Goal: Check status

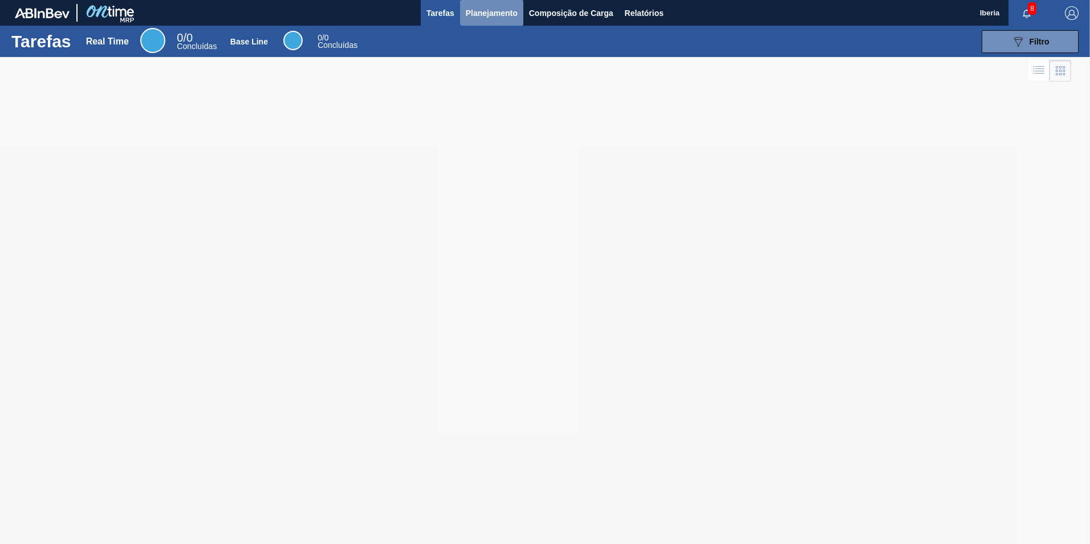
click at [505, 17] on span "Planejamento" at bounding box center [492, 13] width 52 height 14
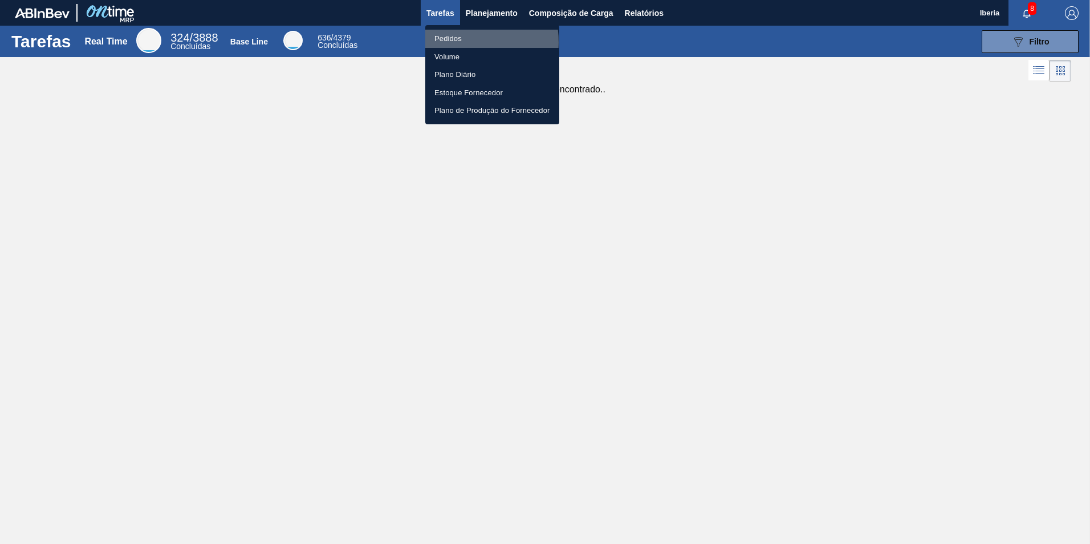
click at [456, 42] on li "Pedidos" at bounding box center [492, 39] width 134 height 18
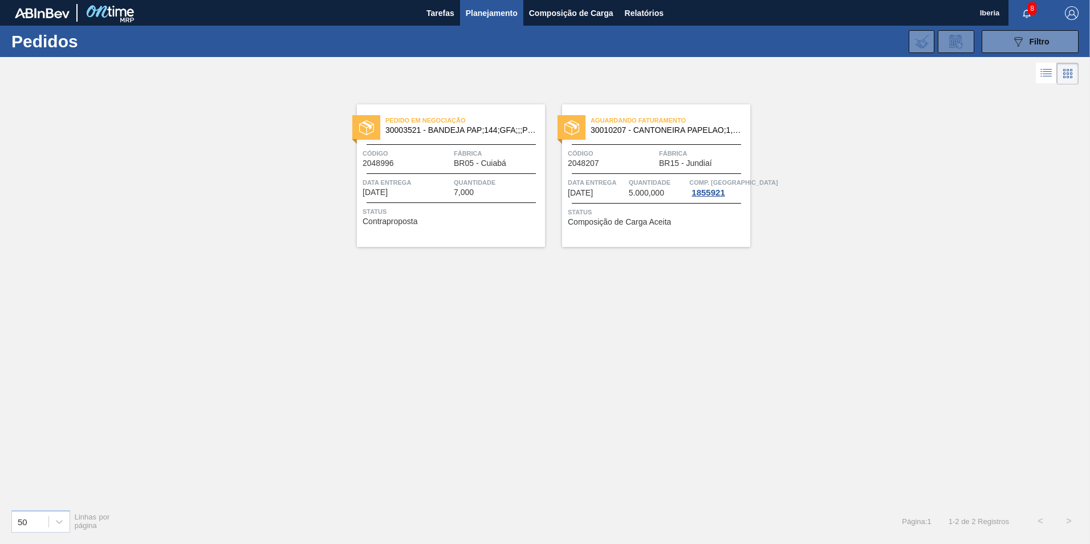
click at [471, 119] on span "Pedido em Negociação" at bounding box center [465, 120] width 160 height 11
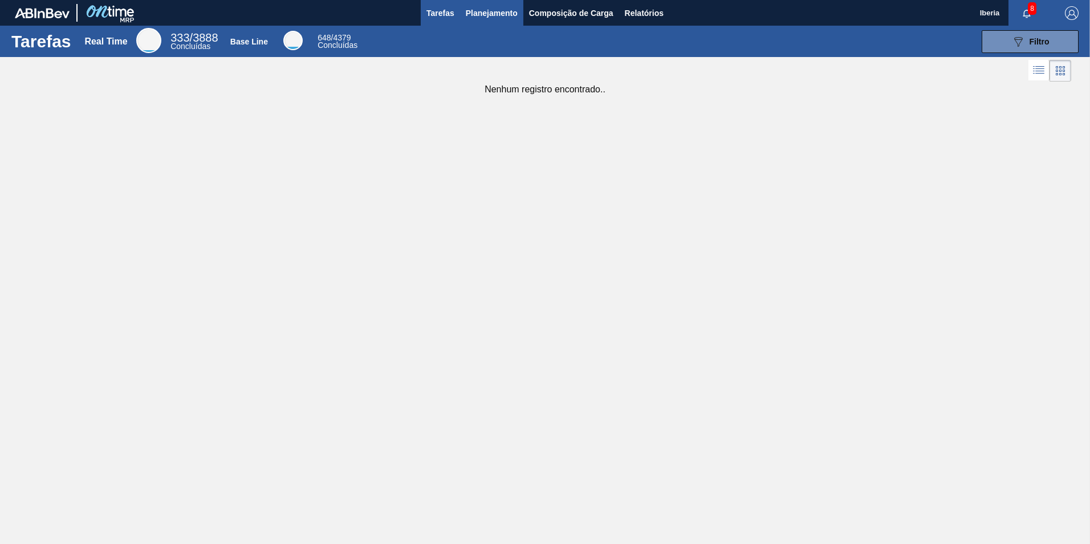
click at [517, 7] on button "Planejamento" at bounding box center [491, 13] width 63 height 26
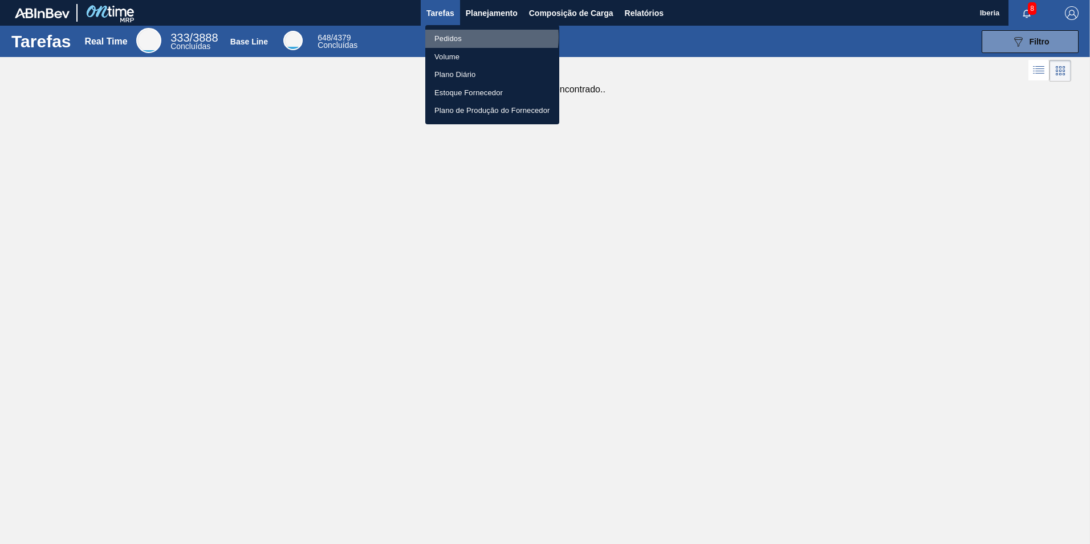
click at [472, 37] on li "Pedidos" at bounding box center [492, 39] width 134 height 18
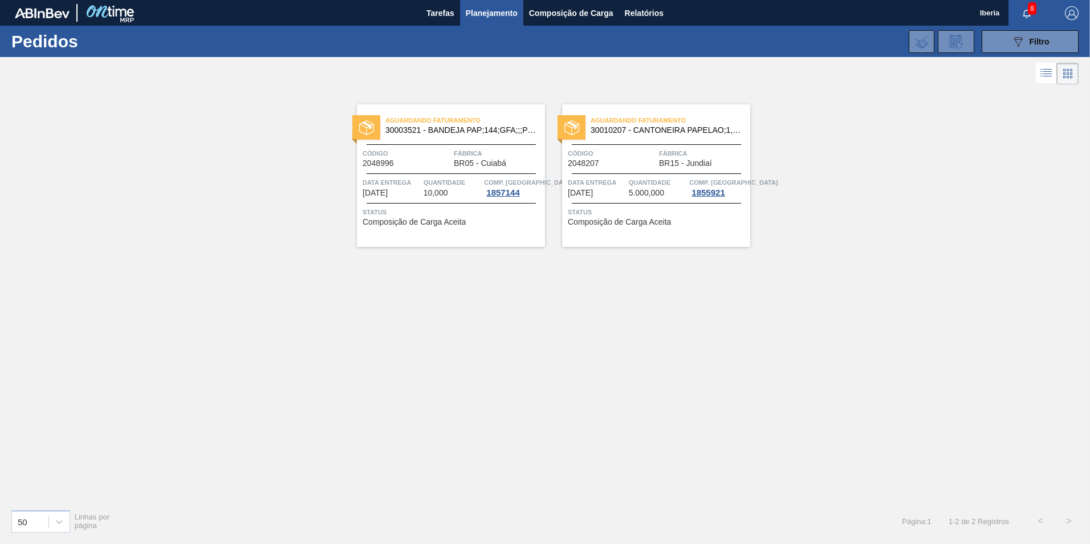
click at [475, 133] on span "30003521 - BANDEJA PAP;144;GFA;;;PET;;" at bounding box center [460, 130] width 150 height 9
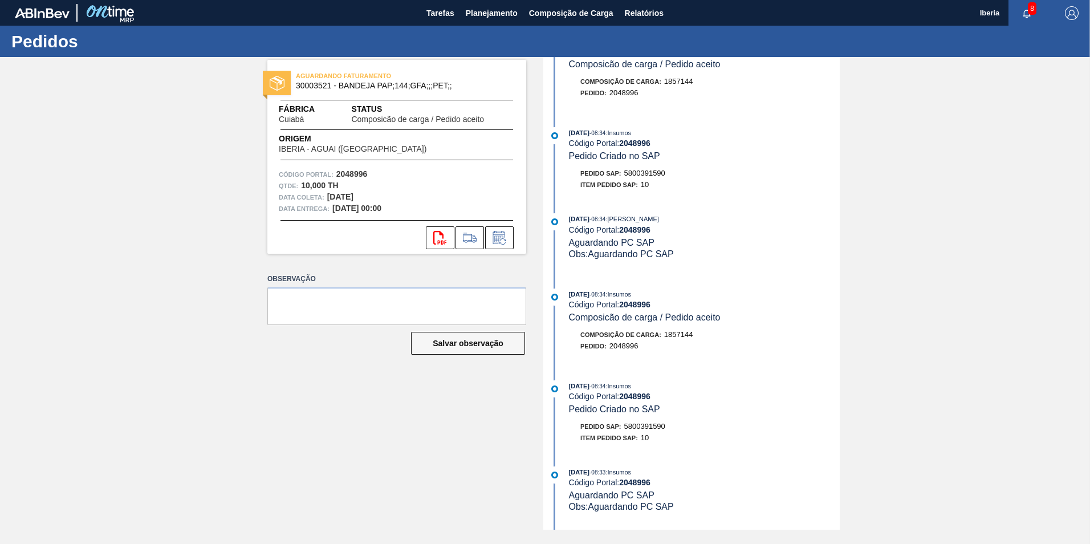
scroll to position [57, 0]
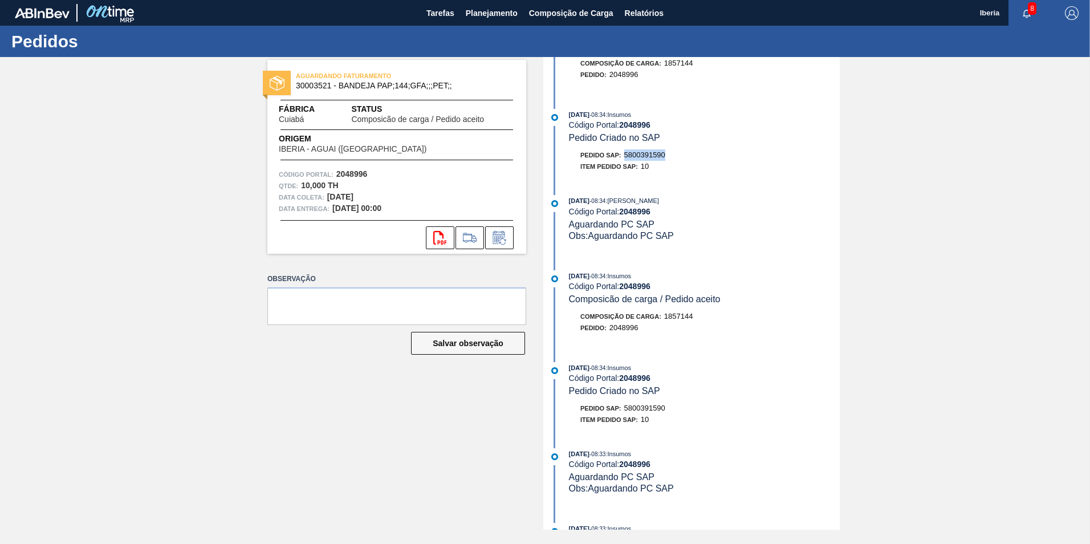
drag, startPoint x: 666, startPoint y: 156, endPoint x: 625, endPoint y: 160, distance: 40.7
click at [625, 160] on div "Pedido SAP: 5800391590" at bounding box center [622, 154] width 85 height 11
copy span "5800391590"
